Goal: Check status: Check status

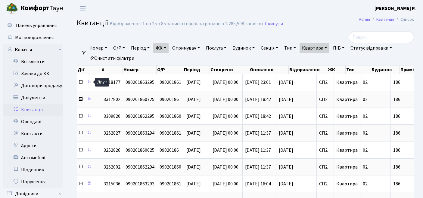
select select "25"
click at [329, 48] on link "Квартира" at bounding box center [314, 48] width 30 height 10
click at [127, 58] on link "Очистити фільтри" at bounding box center [112, 58] width 50 height 10
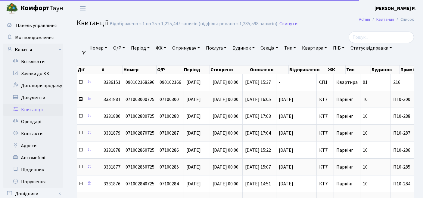
click at [163, 49] on link "ЖК" at bounding box center [160, 48] width 15 height 10
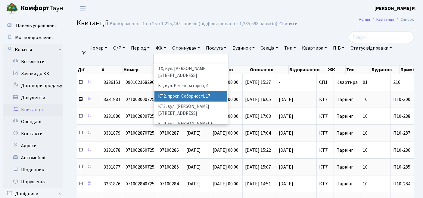
click at [174, 91] on li "КТ2, просп. Соборності, 17" at bounding box center [190, 96] width 73 height 11
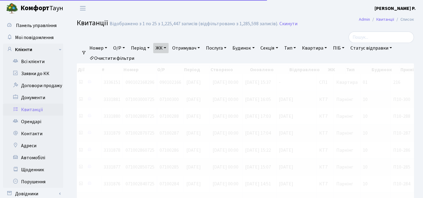
click at [320, 48] on link "Квартира" at bounding box center [314, 48] width 30 height 10
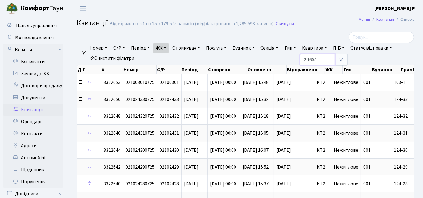
type input "2-1607"
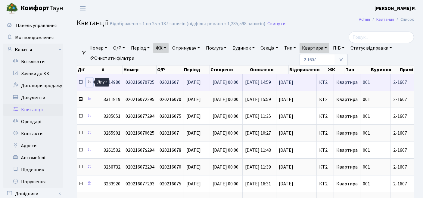
click at [90, 83] on icon at bounding box center [89, 82] width 4 height 4
